Goal: Task Accomplishment & Management: Complete application form

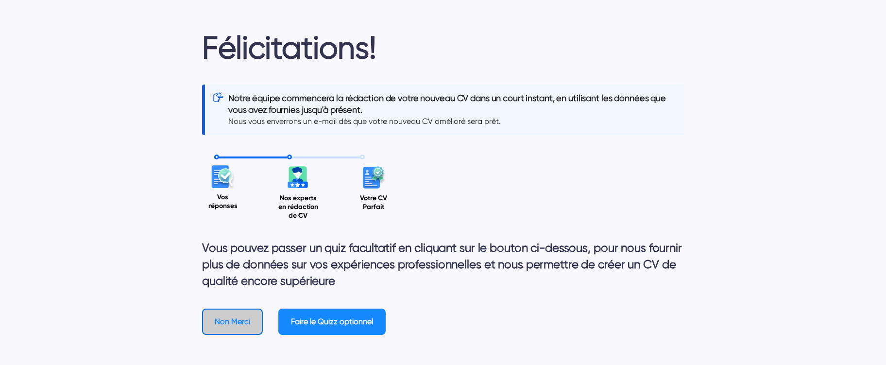
click at [242, 243] on button "Non Merci" at bounding box center [232, 321] width 61 height 26
